Goal: Transaction & Acquisition: Subscribe to service/newsletter

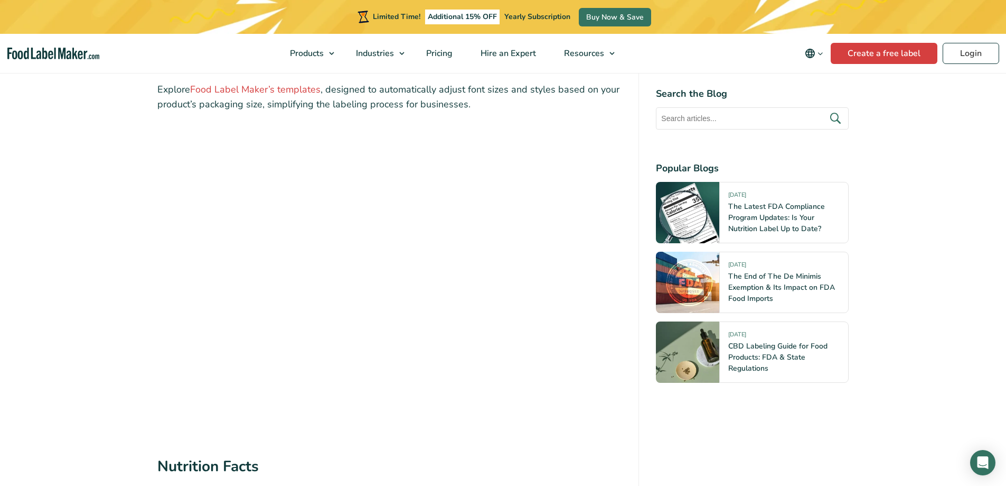
scroll to position [1955, 0]
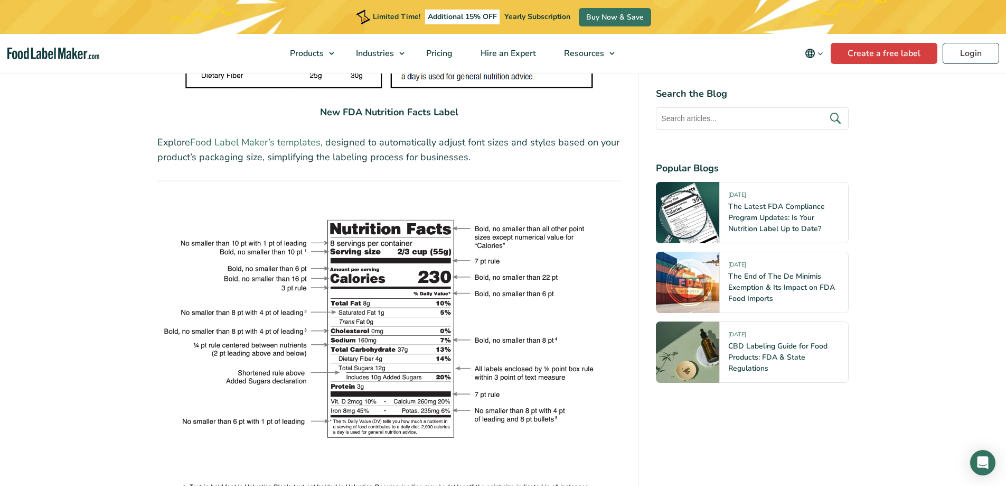
click at [256, 136] on link "Food Label Maker’s templates" at bounding box center [255, 142] width 130 height 13
